Goal: Information Seeking & Learning: Find specific fact

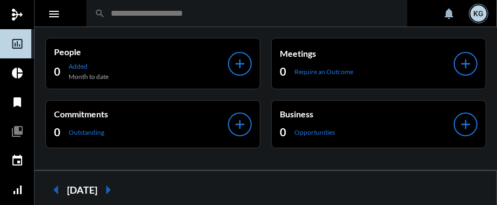
click at [160, 16] on input "text" at bounding box center [252, 13] width 294 height 9
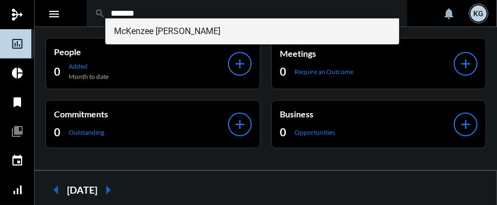
type input "*******"
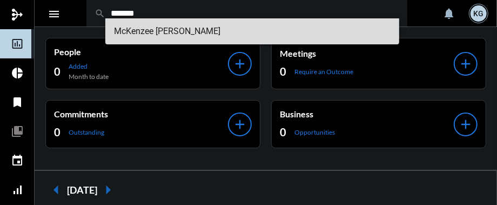
click at [151, 29] on span "McKenzee Murdock" at bounding box center [252, 31] width 277 height 26
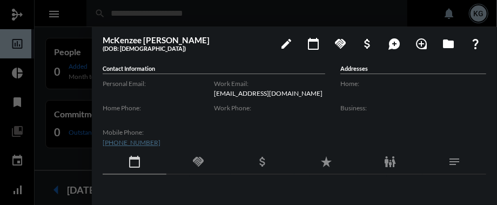
click at [25, 158] on div at bounding box center [248, 102] width 497 height 205
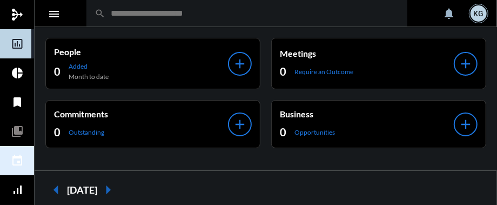
click at [18, 159] on mat-icon "event" at bounding box center [17, 160] width 13 height 13
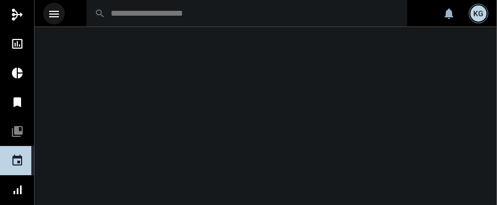
click at [57, 15] on mat-icon "menu" at bounding box center [54, 14] width 13 height 13
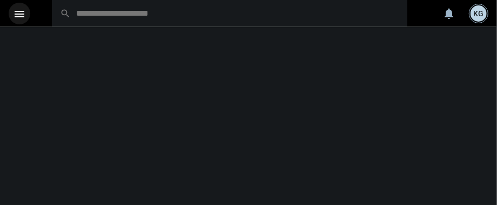
click at [17, 14] on mat-icon "menu" at bounding box center [19, 14] width 13 height 13
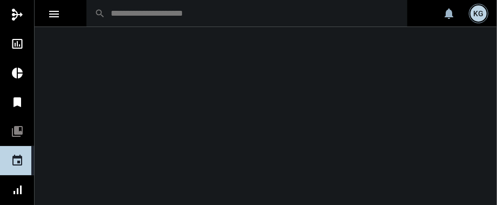
click at [480, 11] on div "KG" at bounding box center [479, 13] width 16 height 16
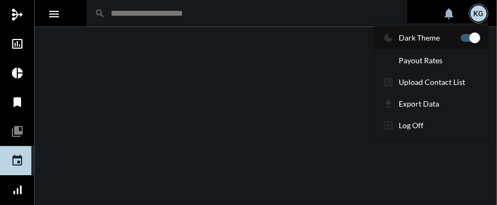
click at [466, 38] on span at bounding box center [470, 38] width 19 height 8
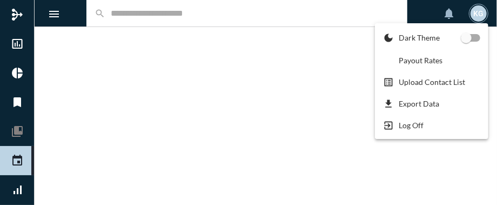
click at [162, 29] on div at bounding box center [248, 102] width 497 height 205
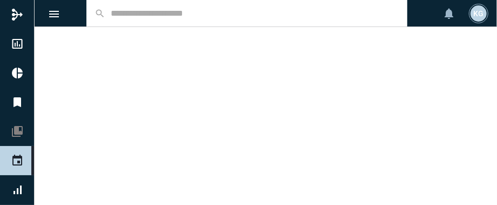
click at [15, 162] on mat-icon "event" at bounding box center [17, 160] width 13 height 13
click at [140, 13] on input "text" at bounding box center [252, 13] width 294 height 9
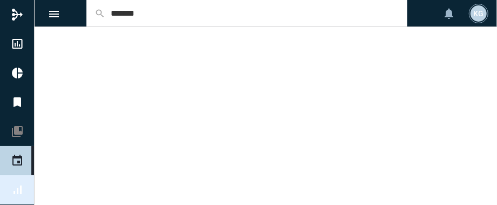
type input "*******"
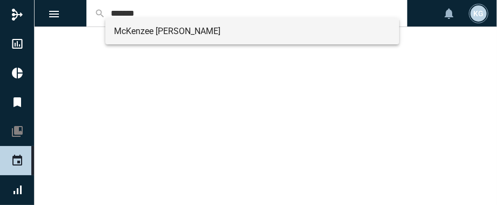
click at [170, 30] on span "McKenzee Murdock" at bounding box center [252, 31] width 277 height 26
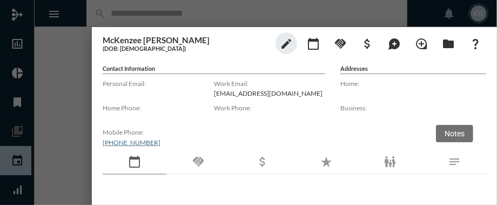
click at [451, 160] on mat-icon "notes" at bounding box center [454, 161] width 13 height 13
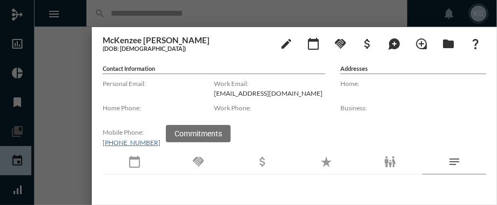
click at [198, 158] on mat-icon "handshake" at bounding box center [198, 161] width 13 height 13
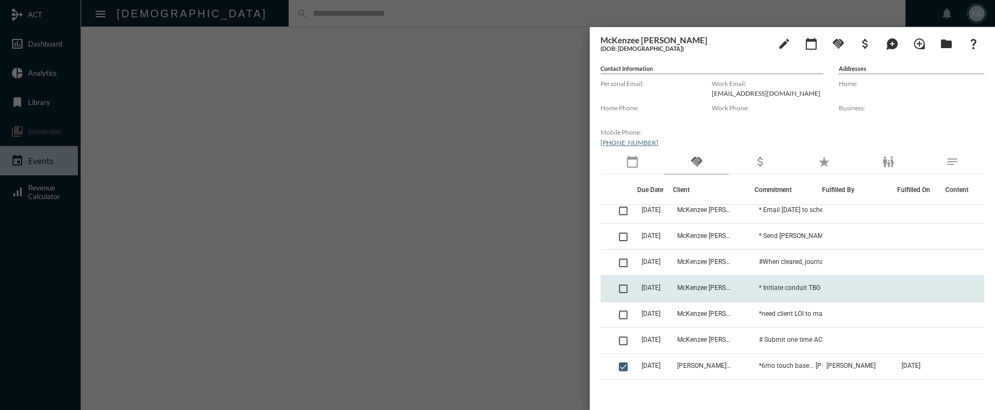
scroll to position [6, 0]
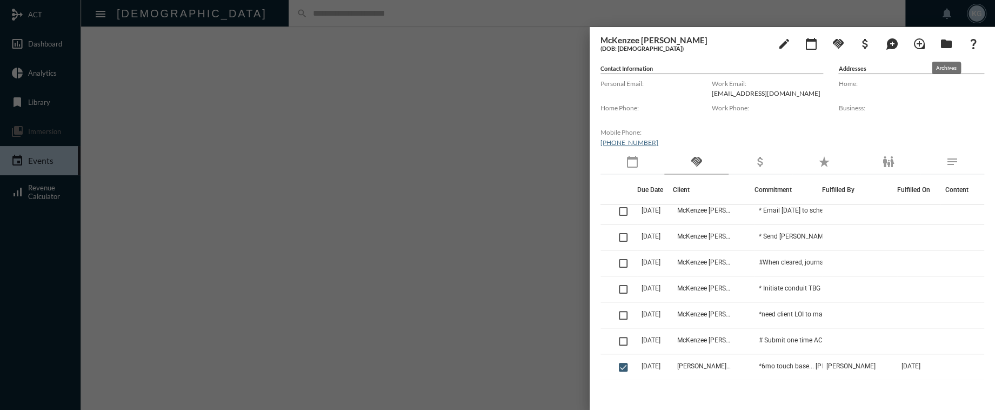
drag, startPoint x: 967, startPoint y: 31, endPoint x: 946, endPoint y: 36, distance: 22.2
click at [497, 36] on div "McKenzee Murdock (DOB: 03/26/1992) edit calendar_today handshake attach_money m…" at bounding box center [792, 215] width 405 height 377
click at [35, 37] on div at bounding box center [497, 205] width 995 height 410
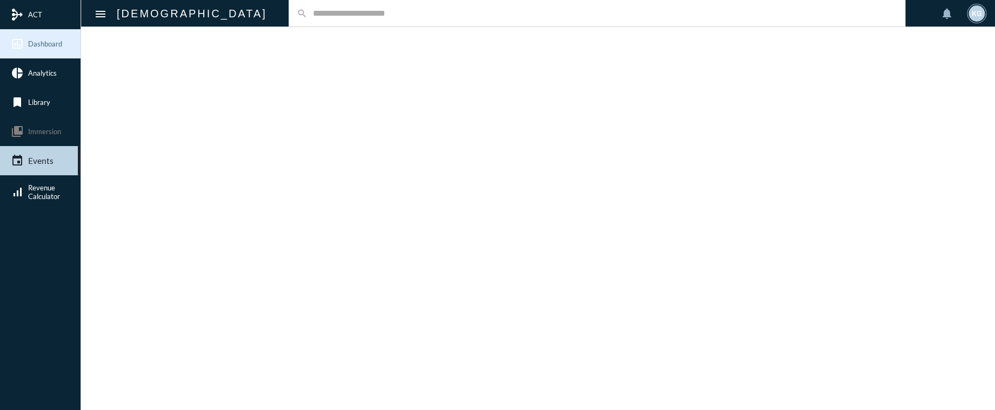
click at [37, 44] on span "Dashboard" at bounding box center [45, 43] width 34 height 9
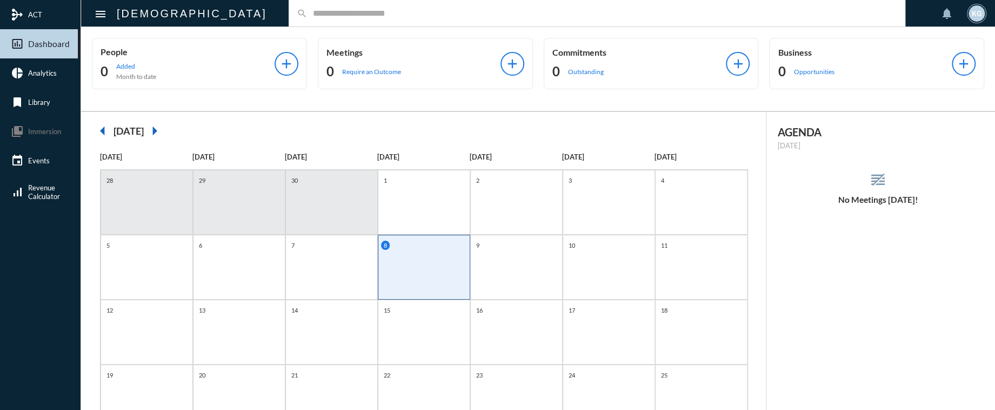
click at [307, 16] on input "text" at bounding box center [602, 13] width 590 height 9
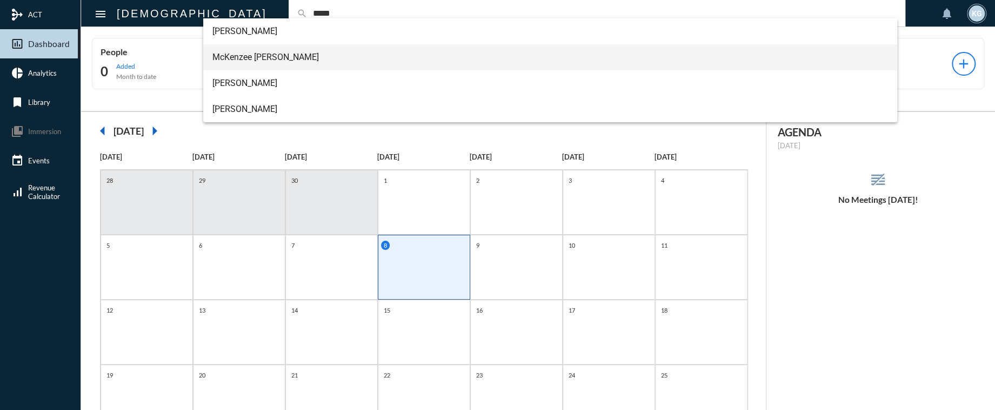
type input "*****"
click at [252, 58] on span "McKenzee Murdock" at bounding box center [550, 57] width 676 height 26
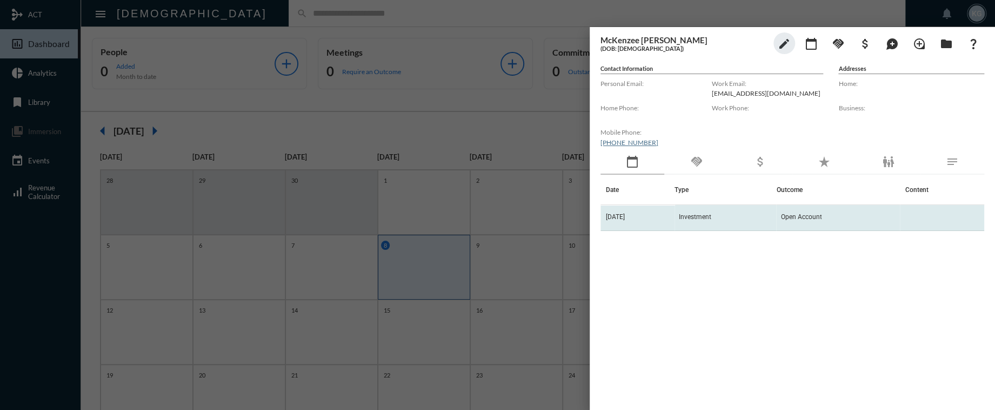
click at [497, 204] on td "Investment" at bounding box center [725, 218] width 102 height 26
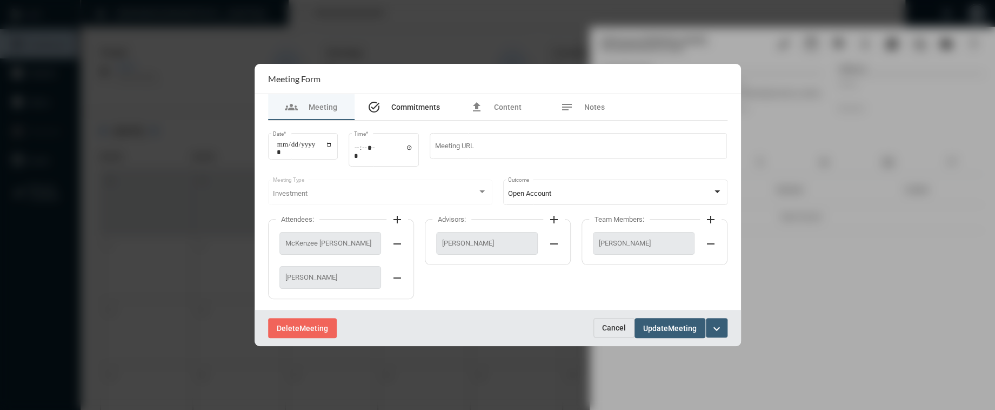
click at [408, 105] on span "Commitments" at bounding box center [415, 107] width 49 height 9
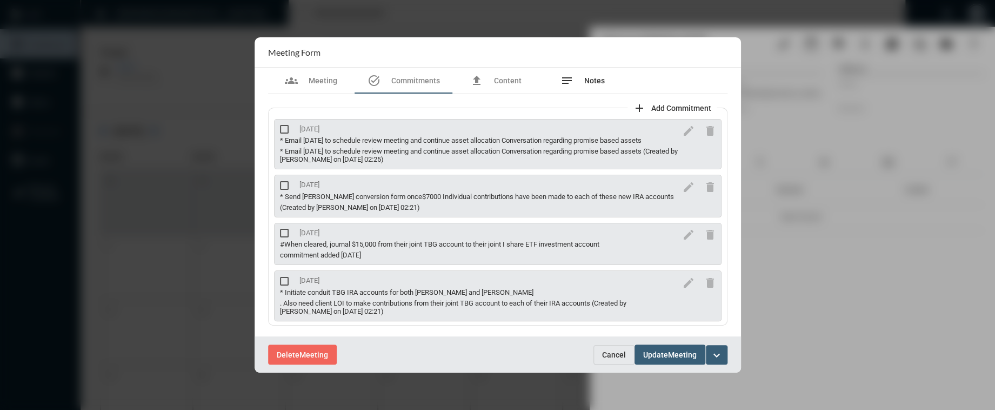
click at [497, 82] on div "notes Notes" at bounding box center [582, 81] width 86 height 26
